Goal: Information Seeking & Learning: Check status

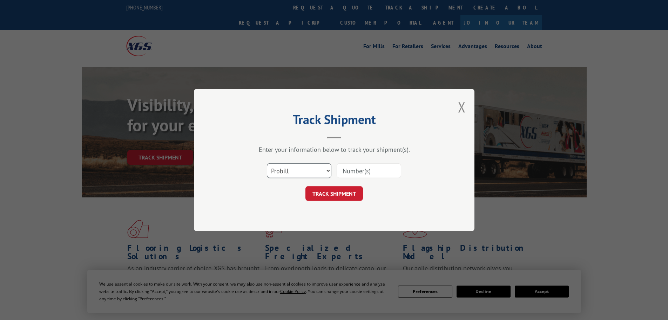
click at [287, 172] on select "Select category... Probill BOL PO" at bounding box center [299, 170] width 65 height 15
select select "bol"
click at [267, 163] on select "Select category... Probill BOL PO" at bounding box center [299, 170] width 65 height 15
click at [368, 174] on input at bounding box center [369, 170] width 65 height 15
paste input "7082131"
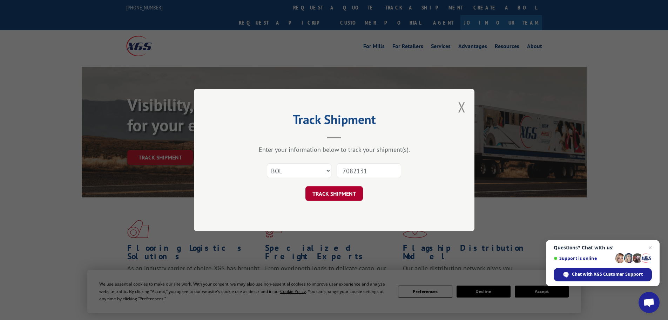
type input "7082131"
click at [338, 198] on button "TRACK SHIPMENT" at bounding box center [335, 193] width 58 height 15
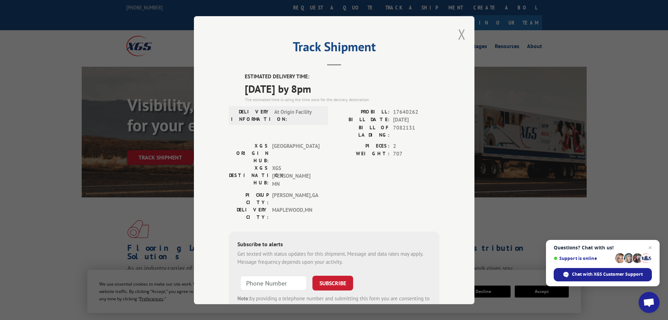
drag, startPoint x: 460, startPoint y: 34, endPoint x: 378, endPoint y: 18, distance: 83.9
click at [460, 34] on button "Close modal" at bounding box center [462, 34] width 8 height 19
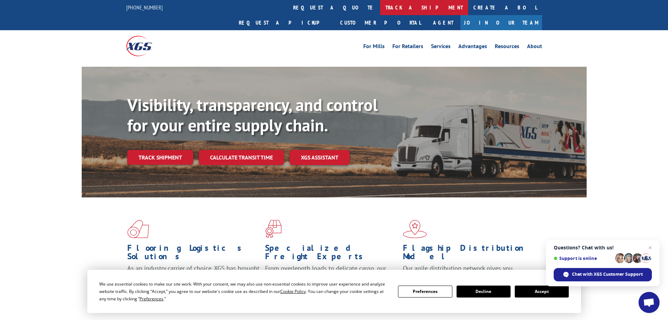
click at [380, 10] on link "track a shipment" at bounding box center [424, 7] width 88 height 15
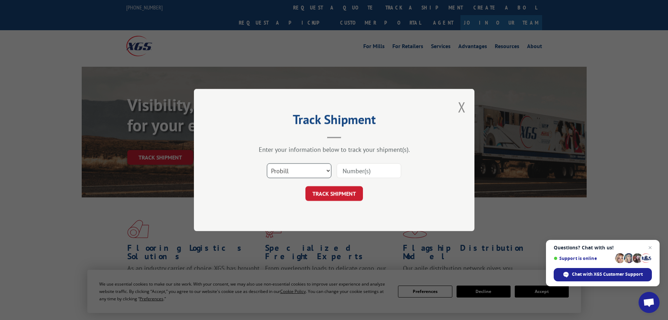
click at [287, 167] on select "Select category... Probill BOL PO" at bounding box center [299, 170] width 65 height 15
select select "bol"
click at [267, 163] on select "Select category... Probill BOL PO" at bounding box center [299, 170] width 65 height 15
click at [352, 171] on input at bounding box center [369, 170] width 65 height 15
paste input "2872814"
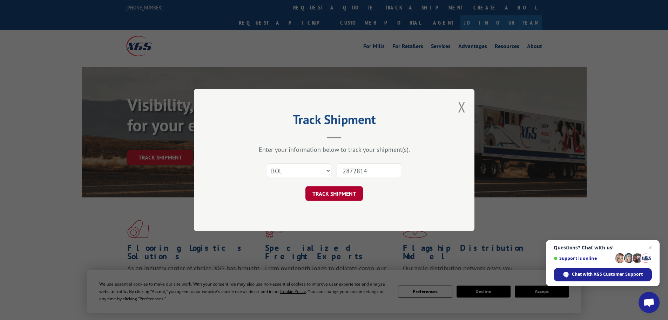
type input "2872814"
click at [338, 194] on button "TRACK SHIPMENT" at bounding box center [335, 193] width 58 height 15
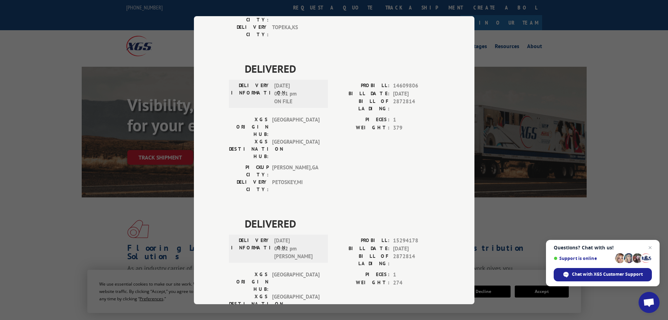
scroll to position [421, 0]
